Goal: Information Seeking & Learning: Find specific fact

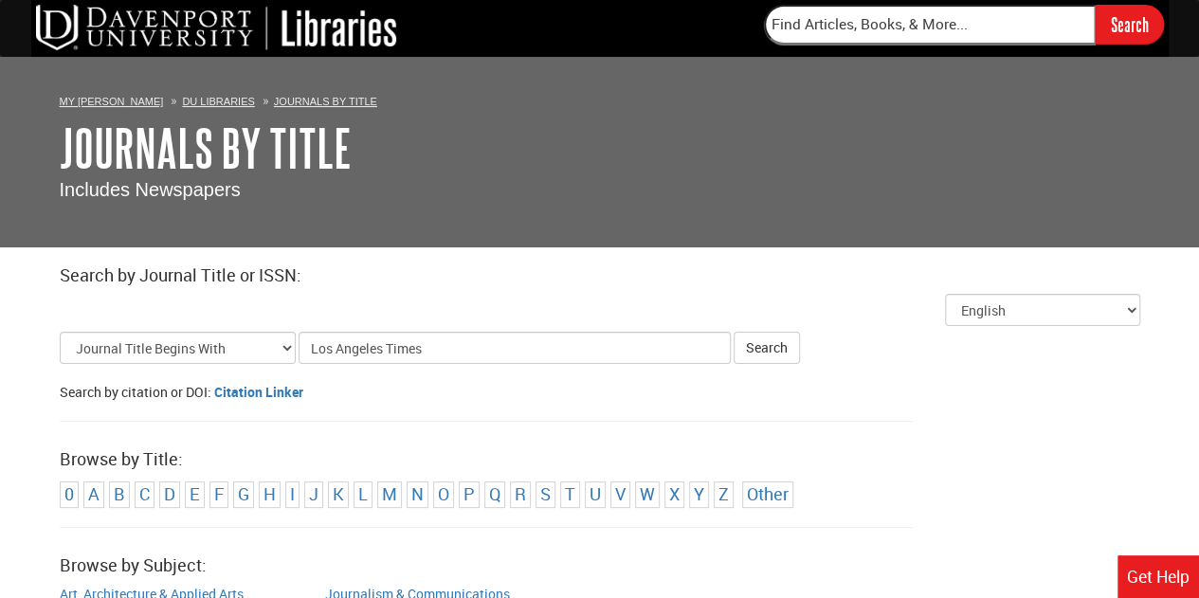
type input "Los Angeles Times"
click at [734, 332] on button "Search" at bounding box center [767, 348] width 66 height 32
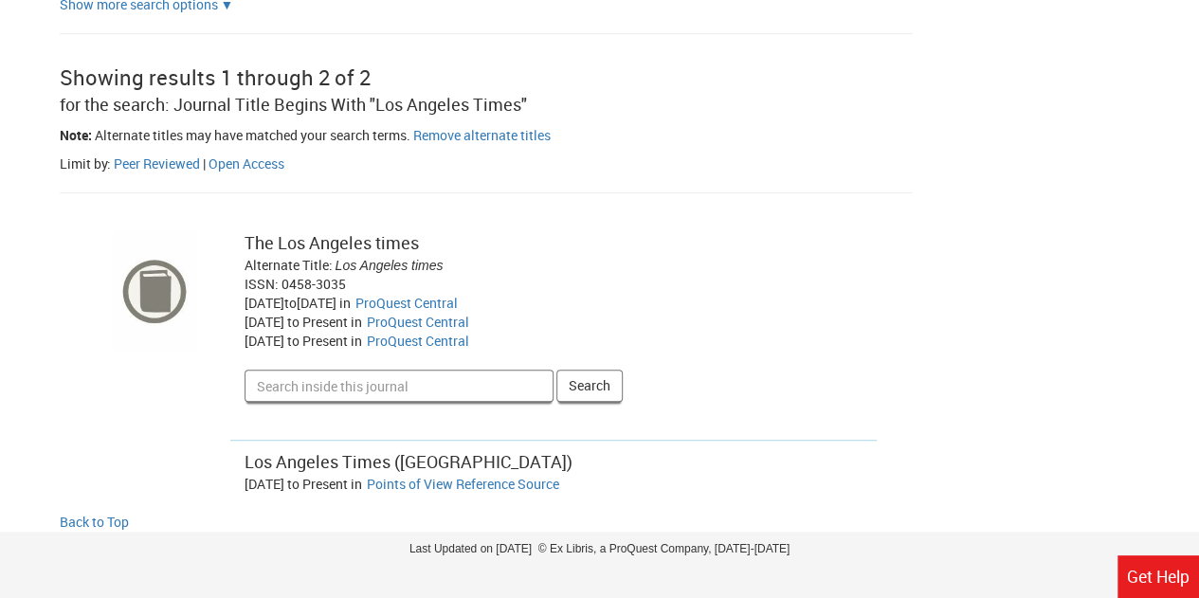
scroll to position [396, 0]
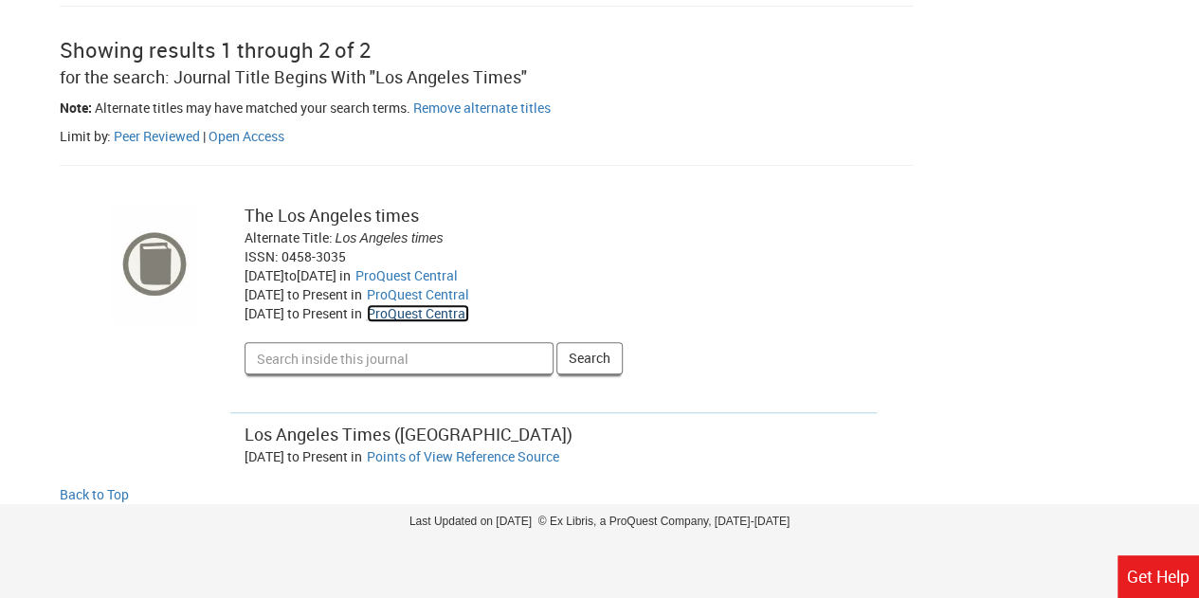
click at [437, 315] on link "ProQuest Central" at bounding box center [418, 313] width 102 height 18
click at [440, 316] on link "ProQuest Central" at bounding box center [418, 313] width 102 height 18
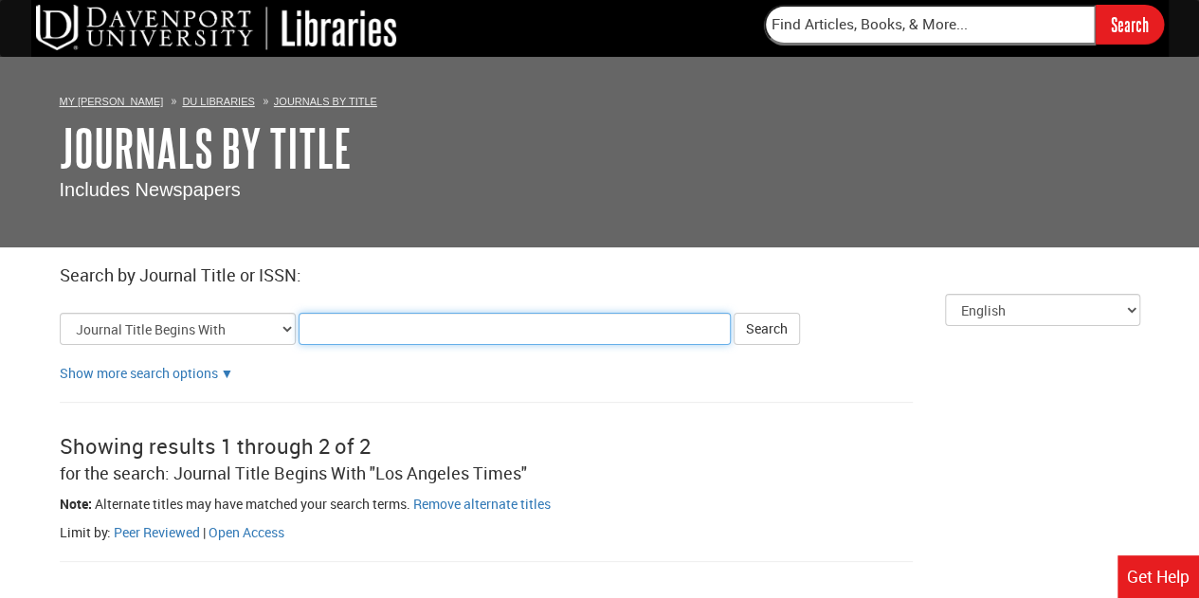
click at [356, 324] on input "Title Search Criteria" at bounding box center [515, 329] width 432 height 32
type input "ebony"
click button "Search" at bounding box center [767, 329] width 66 height 32
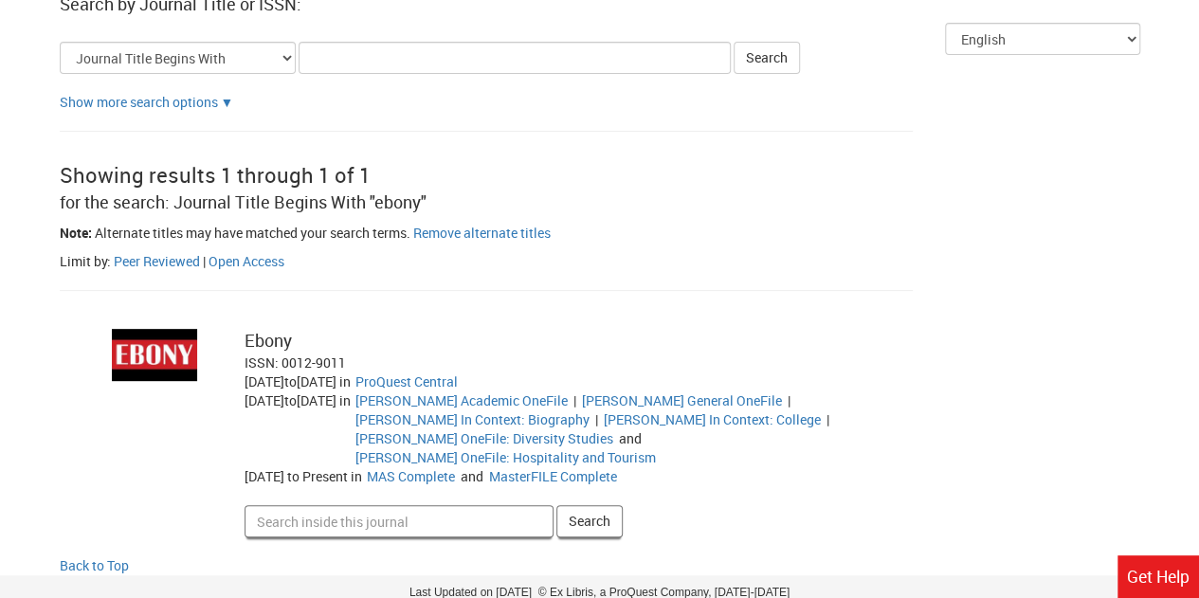
scroll to position [272, 0]
click at [455, 477] on link "MAS Complete" at bounding box center [411, 475] width 88 height 18
click at [586, 478] on link "MasterFILE Complete" at bounding box center [553, 475] width 128 height 18
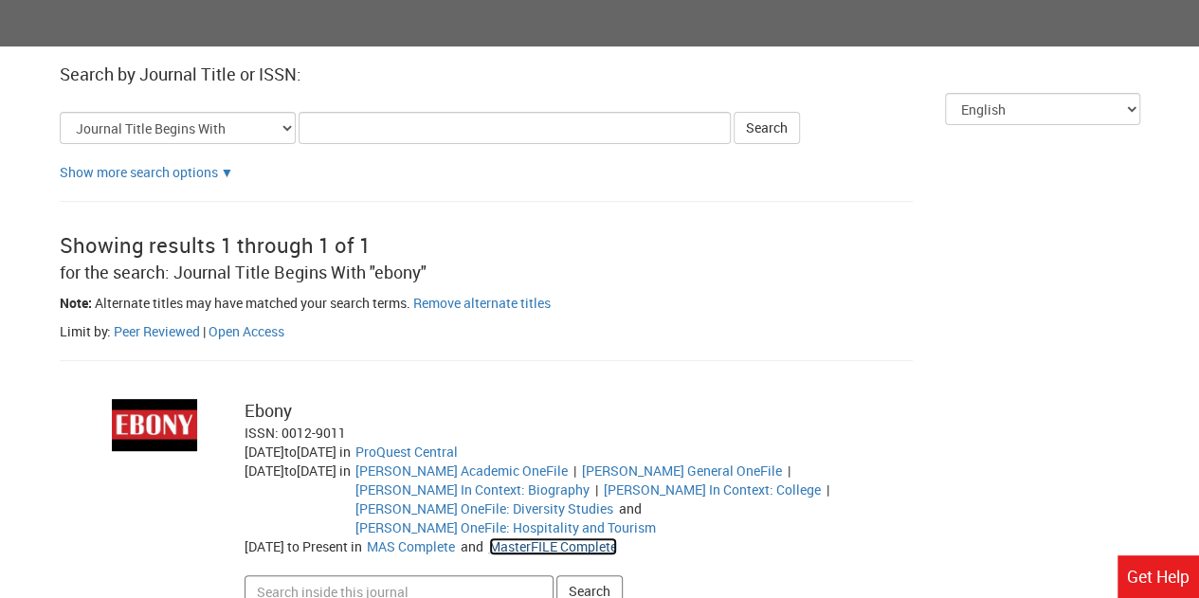
scroll to position [0, 0]
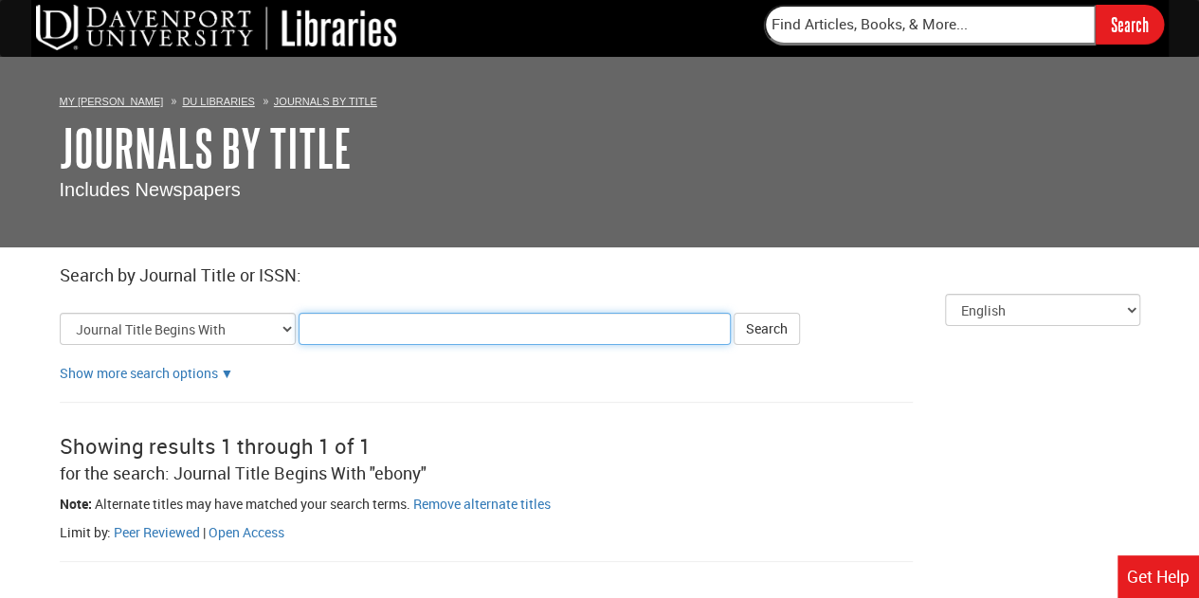
click at [351, 338] on input "Title Search Criteria" at bounding box center [515, 329] width 432 height 32
type input "[US_STATE] post"
click button "Search" at bounding box center [767, 329] width 66 height 32
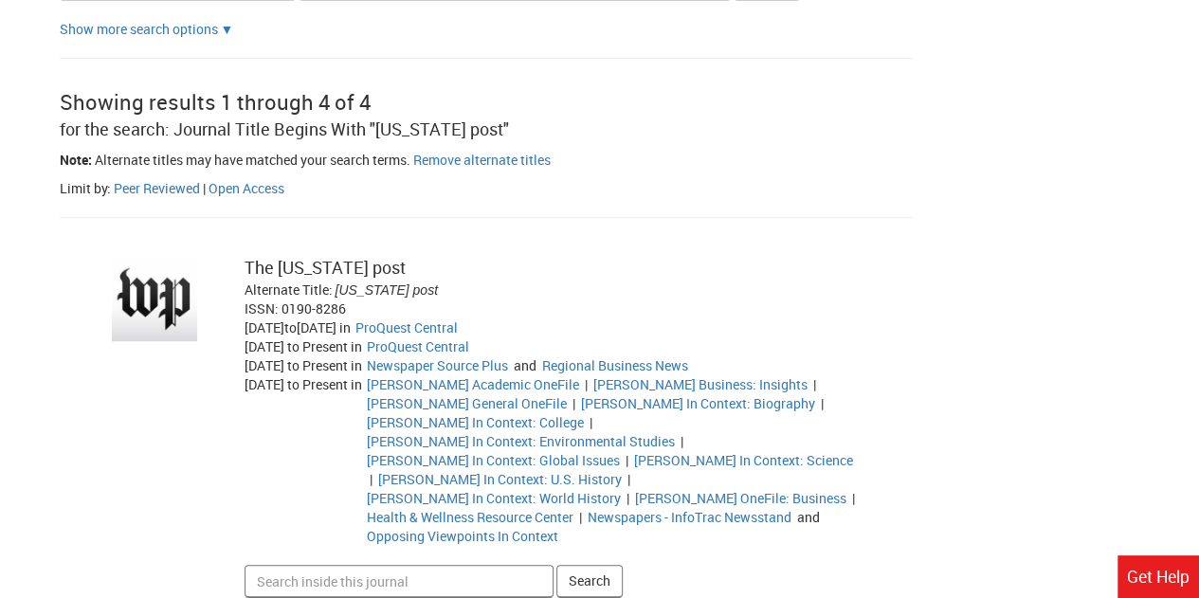
scroll to position [345, 0]
click at [449, 345] on link "ProQuest Central" at bounding box center [418, 346] width 102 height 18
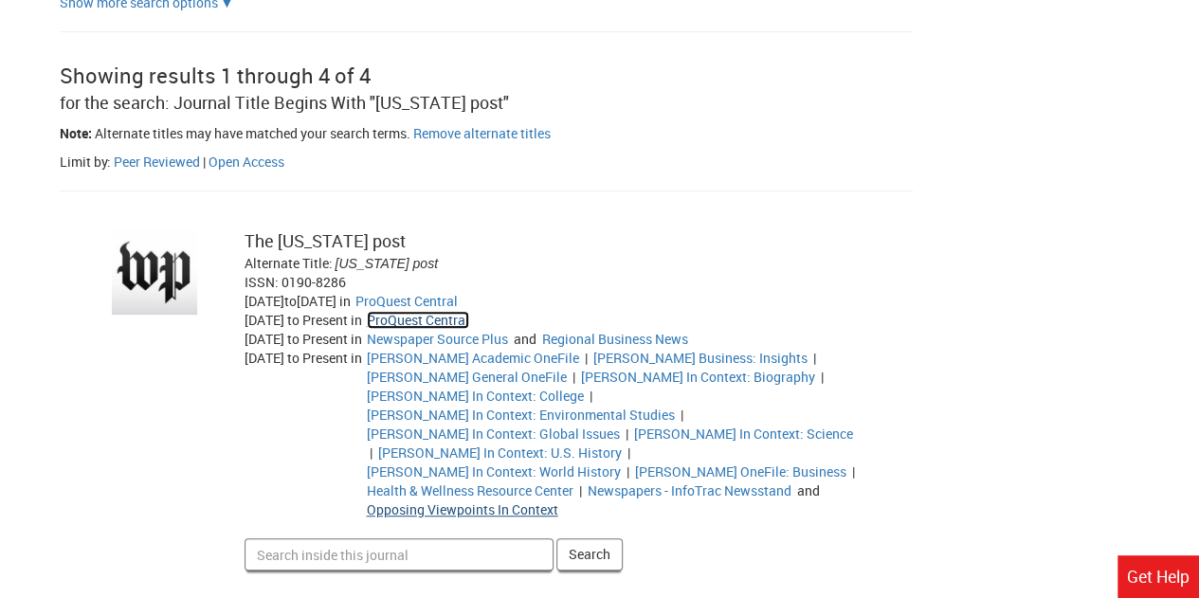
scroll to position [360, 0]
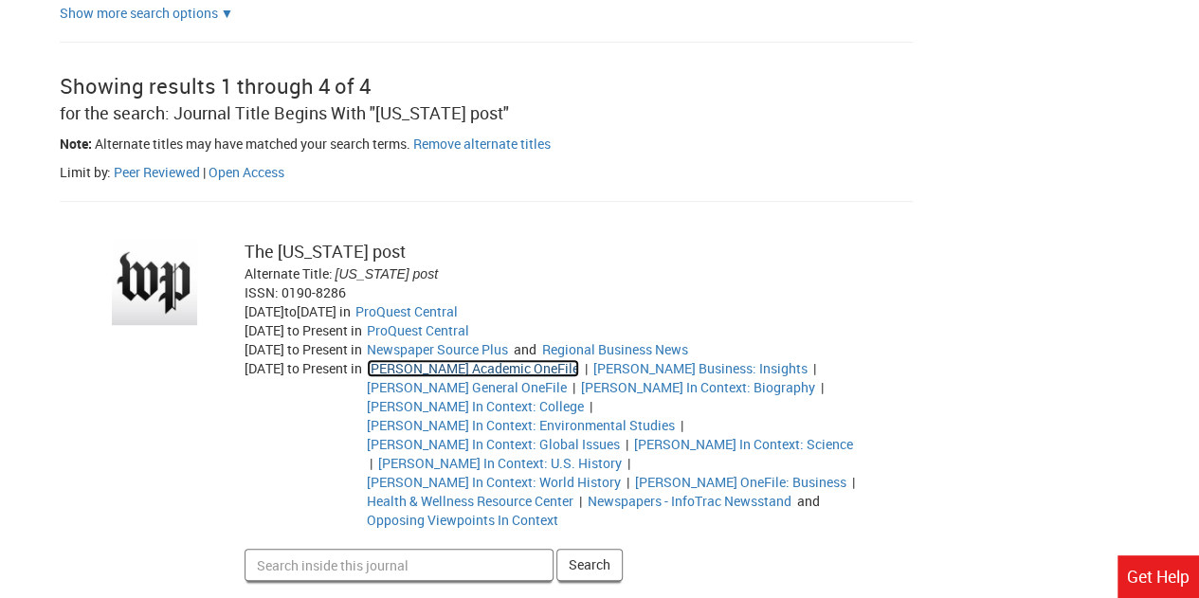
click at [465, 370] on link "[PERSON_NAME] Academic OneFile" at bounding box center [473, 368] width 212 height 18
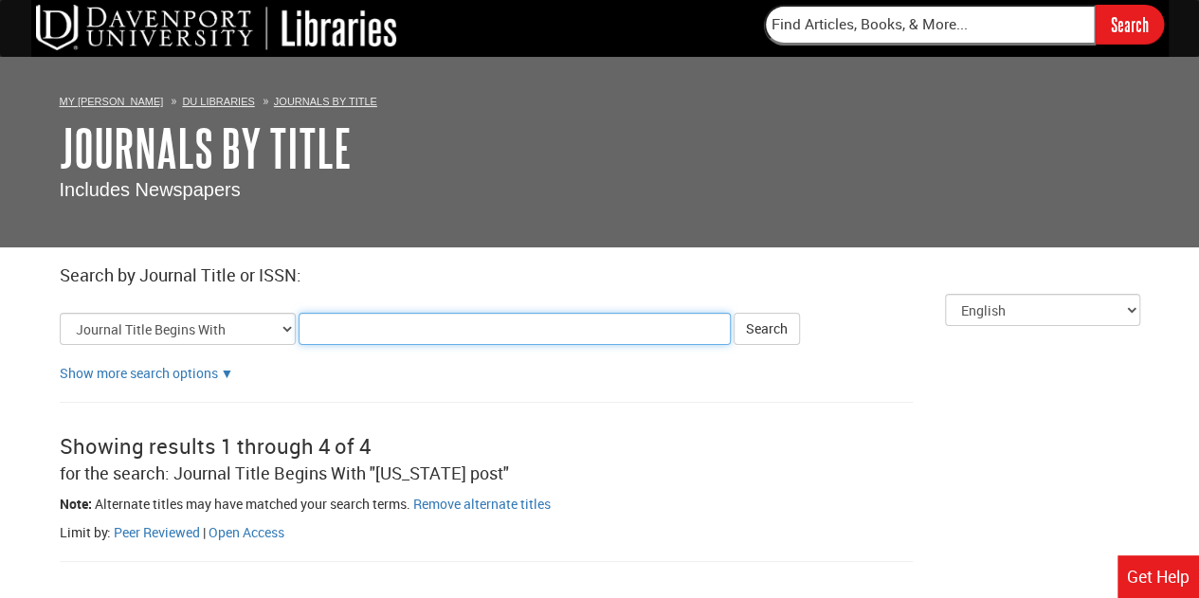
click at [349, 327] on input "Title Search Criteria" at bounding box center [515, 329] width 432 height 32
type input "the [US_STATE] times"
click button "Search" at bounding box center [767, 329] width 66 height 32
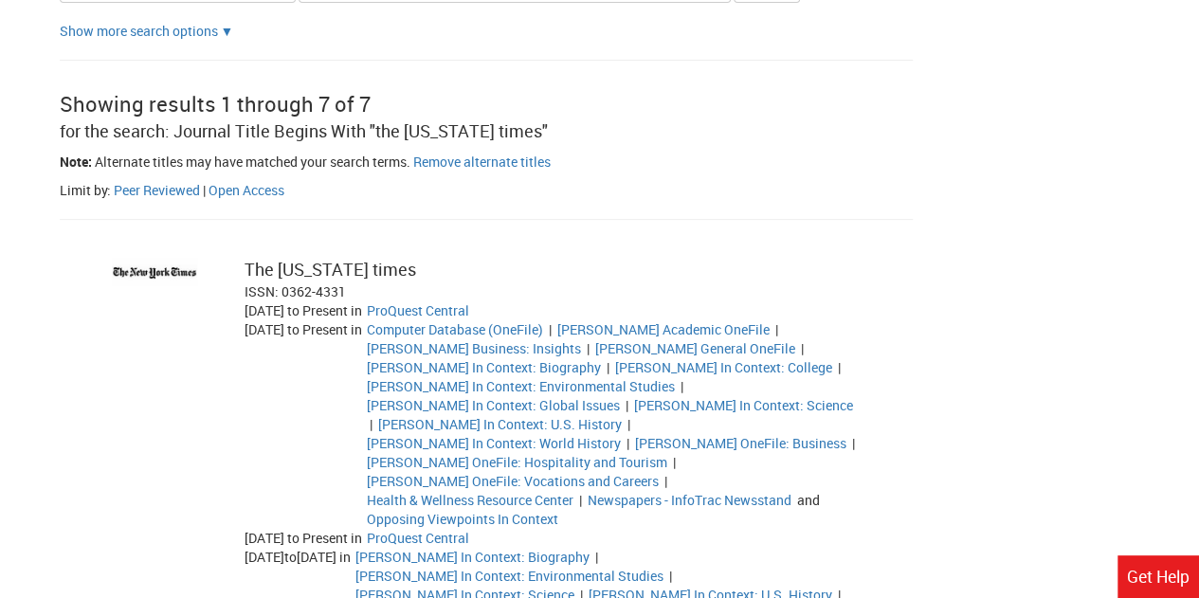
scroll to position [343, 0]
click at [463, 310] on link "ProQuest Central" at bounding box center [418, 310] width 102 height 18
